Goal: Task Accomplishment & Management: Use online tool/utility

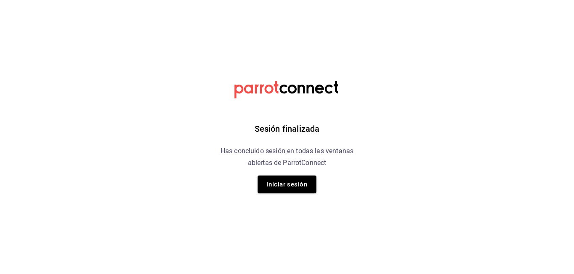
click at [275, 196] on div "Sesión finalizada Has concluido sesión en todas las ventanas abiertas de Parrot…" at bounding box center [287, 137] width 212 height 274
click at [275, 190] on button "Iniciar sesión" at bounding box center [287, 184] width 59 height 18
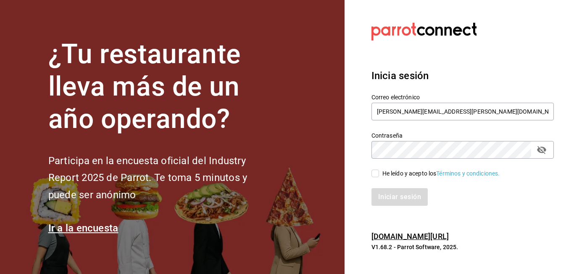
click at [375, 171] on input "He leído y acepto los Términos y condiciones." at bounding box center [376, 173] width 8 height 8
checkbox input "true"
click at [378, 194] on button "Iniciar sesión" at bounding box center [400, 197] width 57 height 18
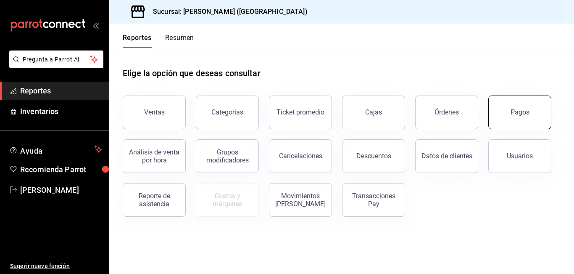
click at [517, 117] on button "Pagos" at bounding box center [519, 112] width 63 height 34
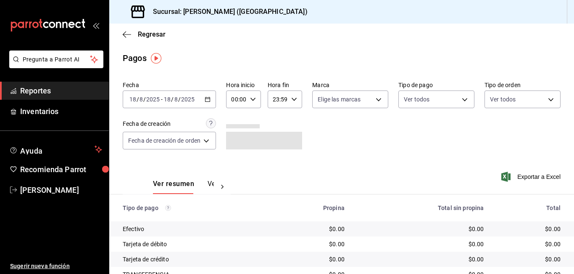
click at [207, 100] on icon "button" at bounding box center [208, 99] width 6 height 6
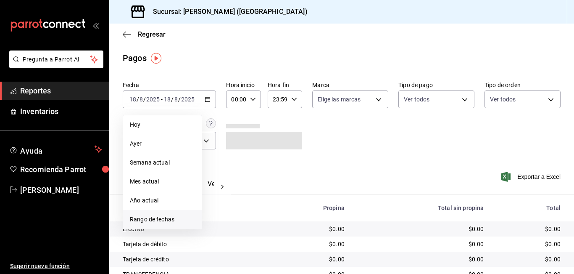
click at [148, 219] on span "Rango de fechas" at bounding box center [162, 219] width 65 height 9
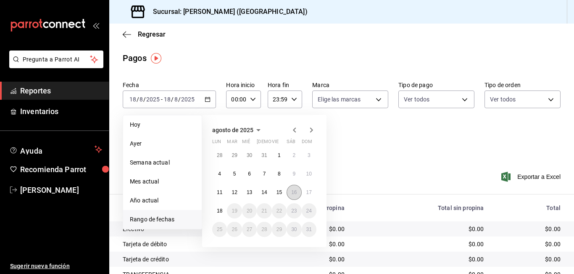
click at [288, 194] on button "16" at bounding box center [294, 192] width 15 height 15
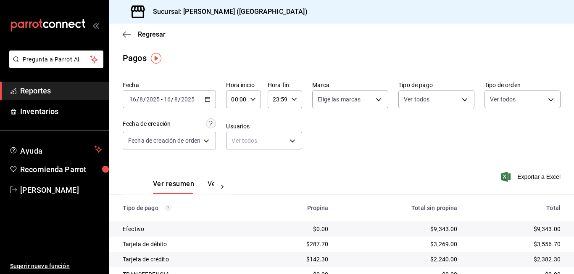
click at [358, 152] on div "Fecha [DATE] [DATE] - [DATE] [DATE] Hora inicio 00:00 Hora inicio Hora fin 23:5…" at bounding box center [342, 119] width 438 height 82
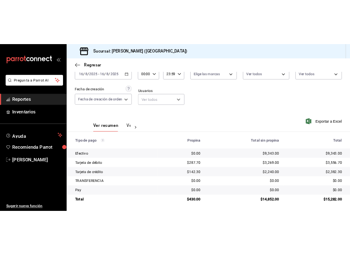
scroll to position [52, 0]
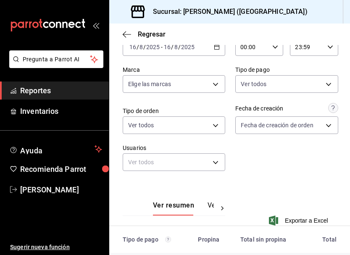
click at [281, 138] on div "Fecha [DATE] [DATE] - [DATE] [DATE] Hora inicio 00:00 Hora inicio Hora fin 23:5…" at bounding box center [230, 104] width 214 height 156
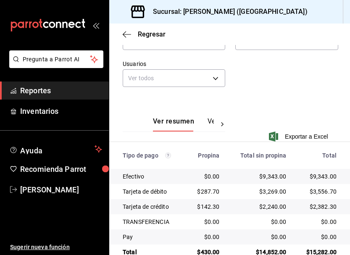
scroll to position [155, 0]
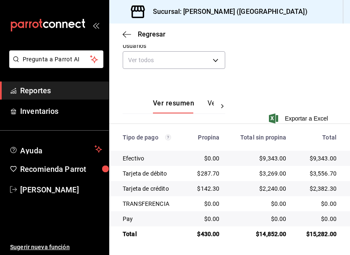
click at [222, 114] on div "Exportar a Excel" at bounding box center [226, 118] width 206 height 10
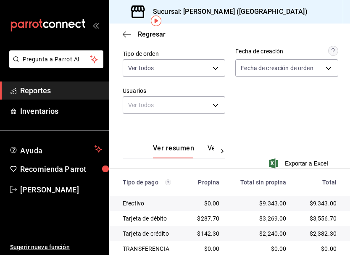
scroll to position [29, 0]
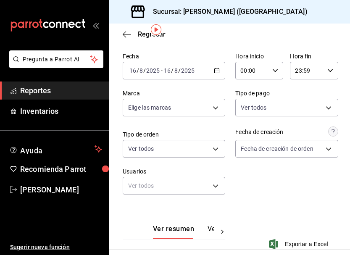
click at [214, 71] on icon "button" at bounding box center [217, 71] width 6 height 6
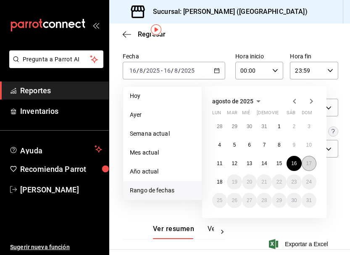
click at [308, 164] on abbr "17" at bounding box center [308, 164] width 5 height 6
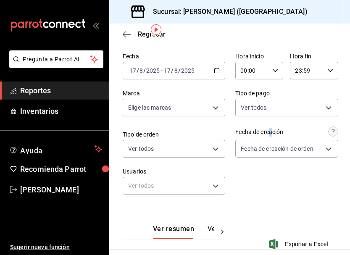
click at [268, 129] on div "Fecha de creación" at bounding box center [259, 132] width 48 height 9
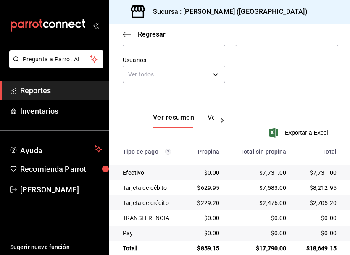
scroll to position [155, 0]
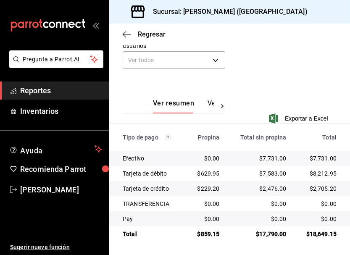
click at [284, 98] on div "Ver resumen Ver pagos Exportar a Excel" at bounding box center [229, 106] width 241 height 55
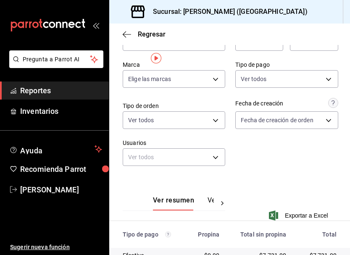
scroll to position [0, 0]
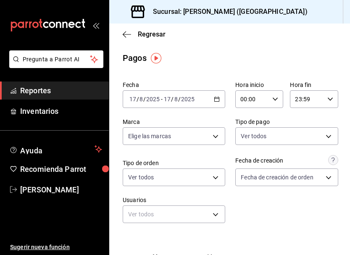
click at [215, 99] on \(Stroke\) "button" at bounding box center [217, 98] width 5 height 0
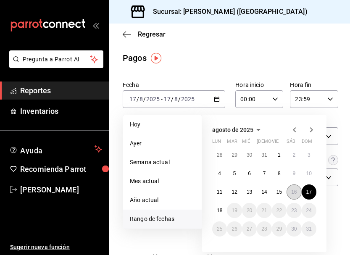
click at [290, 193] on button "16" at bounding box center [294, 192] width 15 height 15
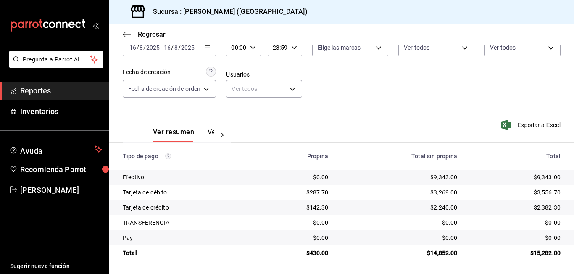
scroll to position [52, 0]
